Goal: Task Accomplishment & Management: Use online tool/utility

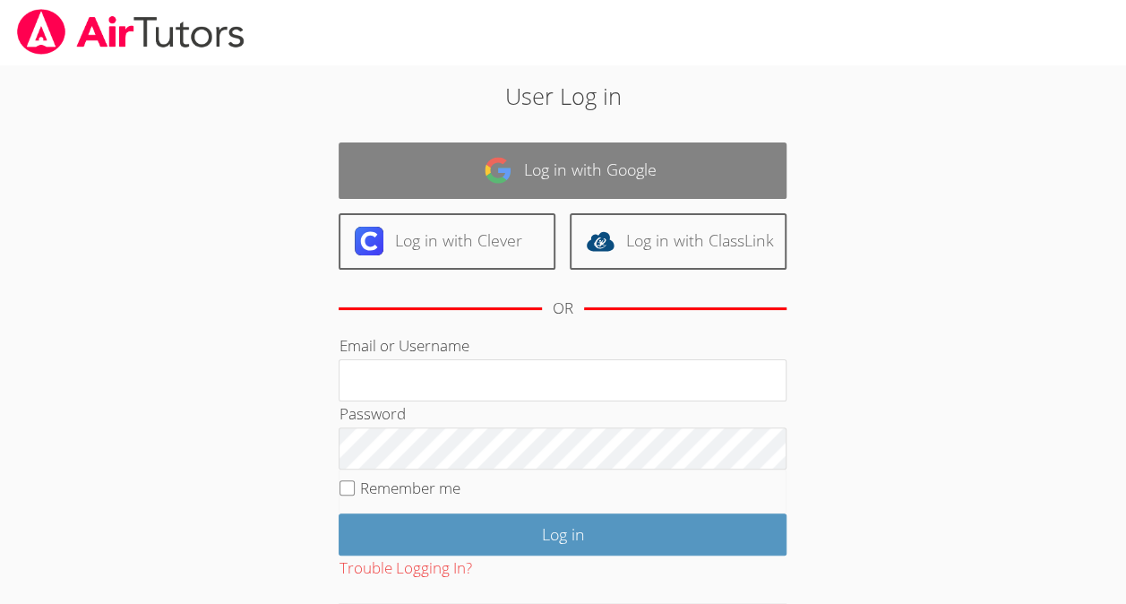
click at [637, 153] on link "Log in with Google" at bounding box center [563, 170] width 448 height 56
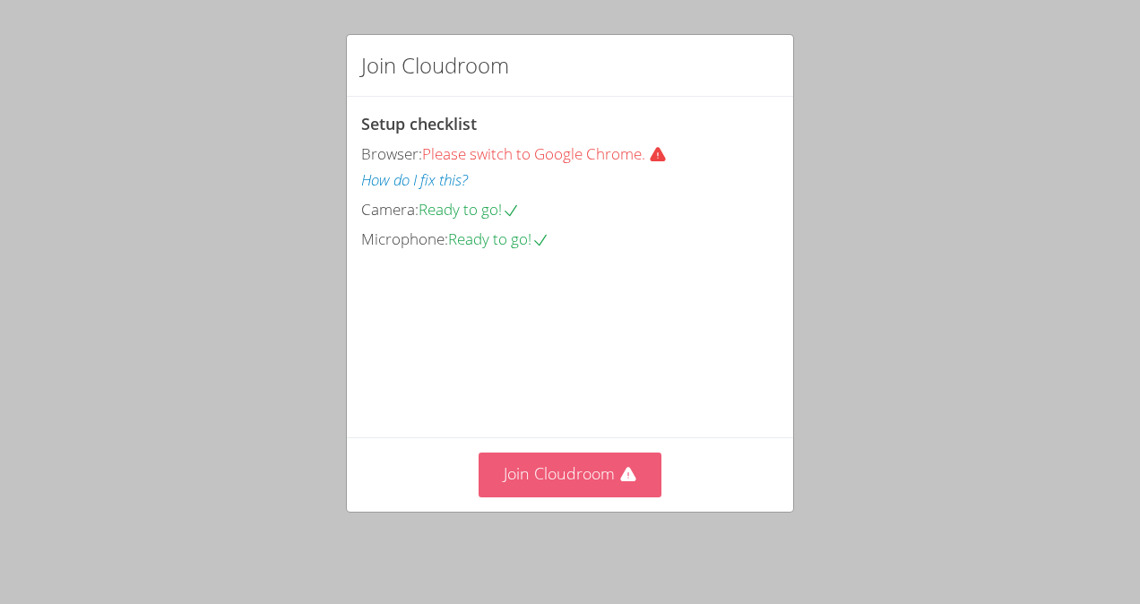
click at [590, 469] on button "Join Cloudroom" at bounding box center [570, 474] width 184 height 44
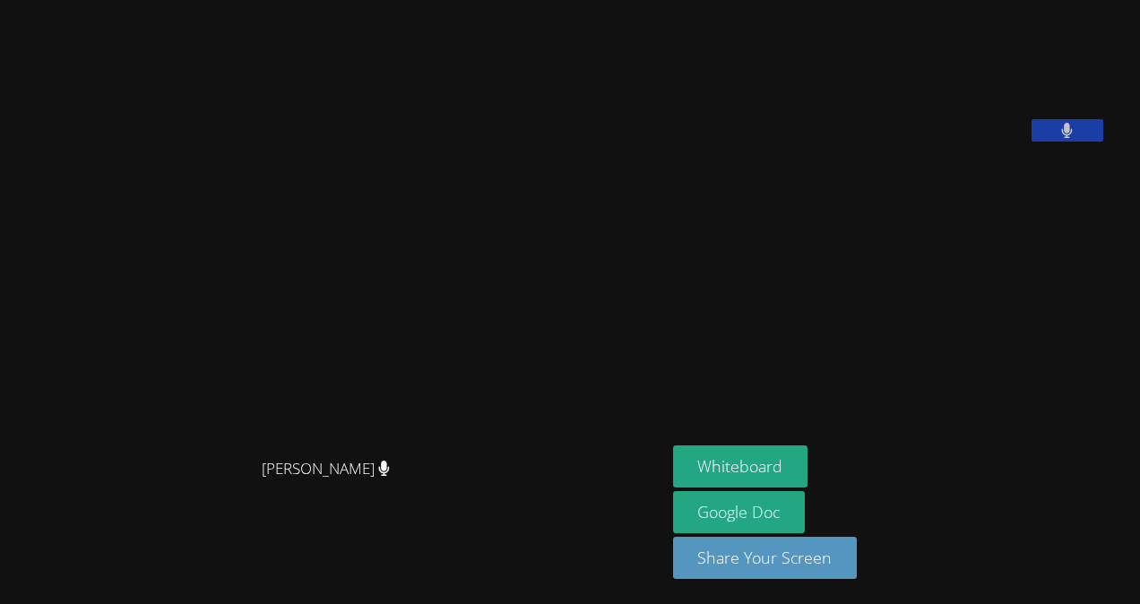
drag, startPoint x: 291, startPoint y: 229, endPoint x: 809, endPoint y: 187, distance: 519.6
drag, startPoint x: 809, startPoint y: 187, endPoint x: 767, endPoint y: 147, distance: 58.3
drag, startPoint x: 767, startPoint y: 147, endPoint x: 729, endPoint y: 62, distance: 93.1
click at [729, 62] on video at bounding box center [807, 74] width 269 height 134
click at [769, 457] on button "Whiteboard" at bounding box center [740, 466] width 135 height 42
